Goal: Information Seeking & Learning: Find specific fact

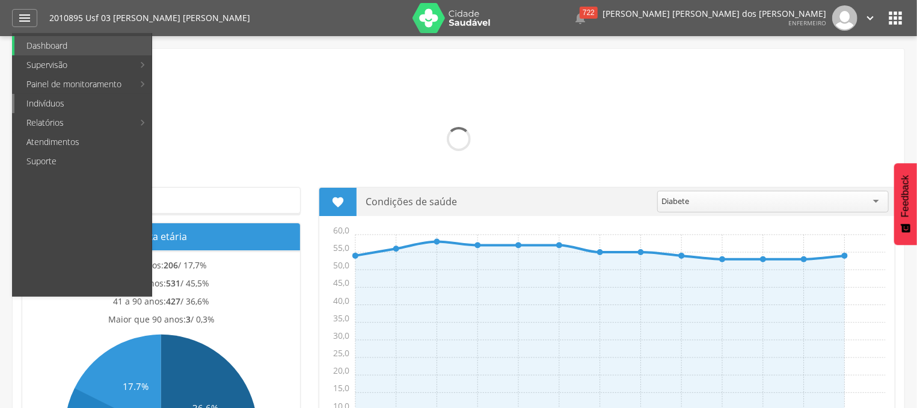
click at [63, 106] on link "Indivíduos" at bounding box center [82, 103] width 137 height 19
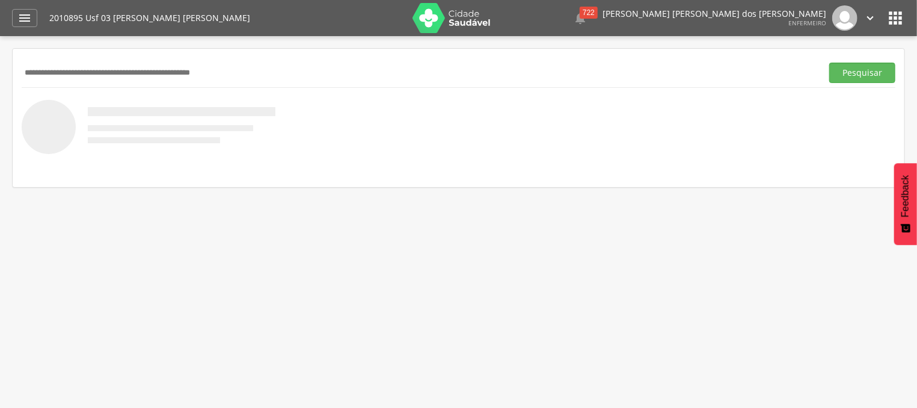
drag, startPoint x: 118, startPoint y: 70, endPoint x: 119, endPoint y: 57, distance: 13.8
click at [117, 69] on input "text" at bounding box center [419, 73] width 795 height 20
type input "*******"
click at [858, 75] on button "Pesquisar" at bounding box center [862, 73] width 66 height 20
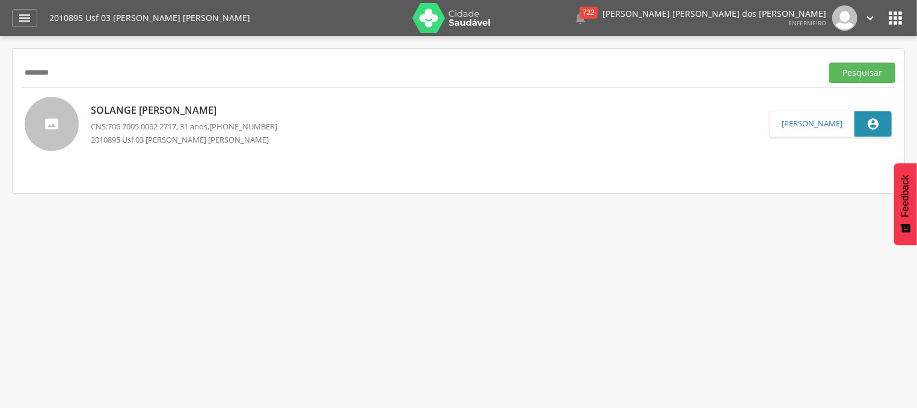
click at [219, 120] on div "Solange [PERSON_NAME] CNS: 706 7005 0062 2717 , 31 anos, [PHONE_NUMBER] 2010895…" at bounding box center [184, 124] width 187 height 48
type input "**********"
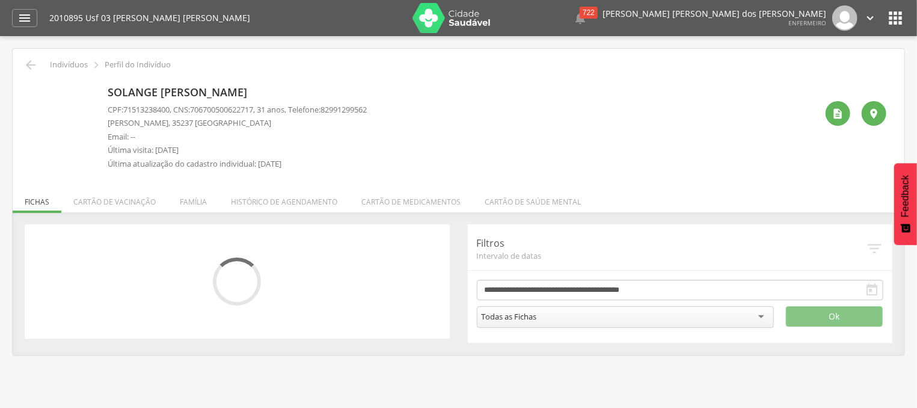
scroll to position [36, 0]
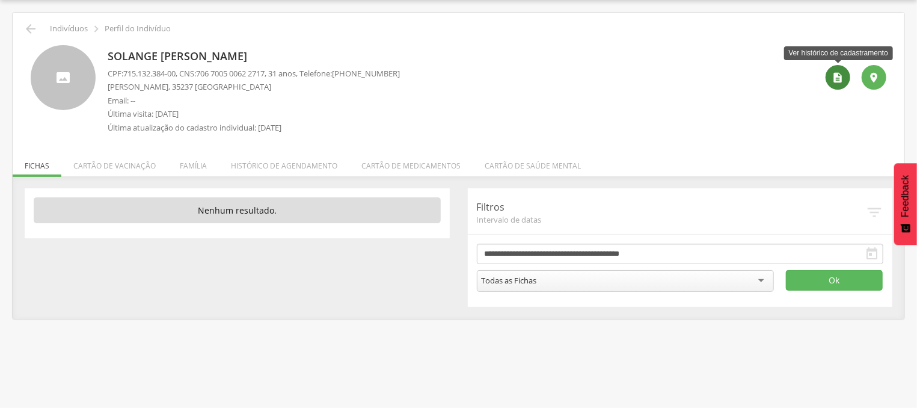
click at [846, 81] on div "" at bounding box center [837, 77] width 25 height 25
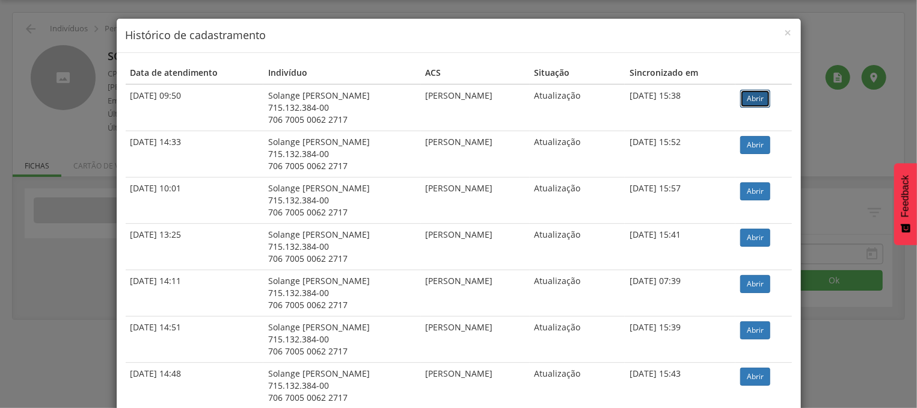
click at [754, 99] on link "Abrir" at bounding box center [755, 99] width 30 height 18
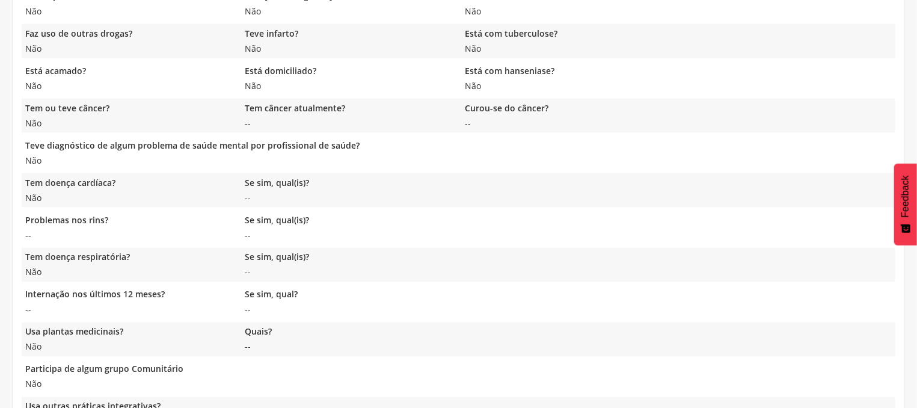
scroll to position [1039, 0]
